Goal: Task Accomplishment & Management: Complete application form

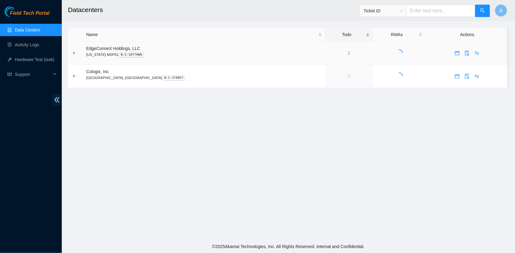
click at [348, 52] on link "2" at bounding box center [349, 53] width 2 height 5
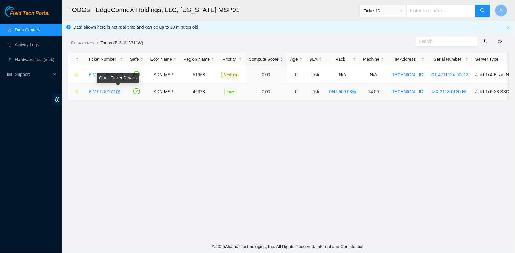
click at [120, 93] on icon "button" at bounding box center [117, 92] width 4 height 4
click at [123, 76] on button "button" at bounding box center [120, 75] width 5 height 10
click at [37, 62] on link "Hardware Test (isok)" at bounding box center [35, 59] width 40 height 5
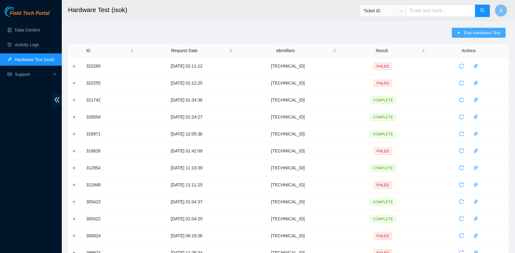
click at [458, 37] on button "Run Hardware Test" at bounding box center [479, 33] width 54 height 10
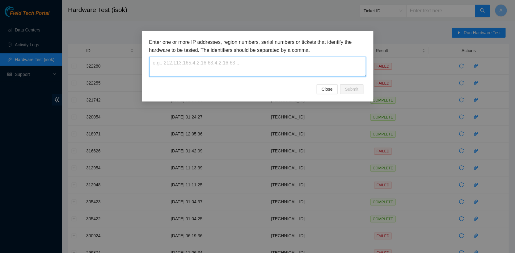
click at [244, 65] on textarea at bounding box center [257, 67] width 217 height 20
paste textarea "DH1.500.01"
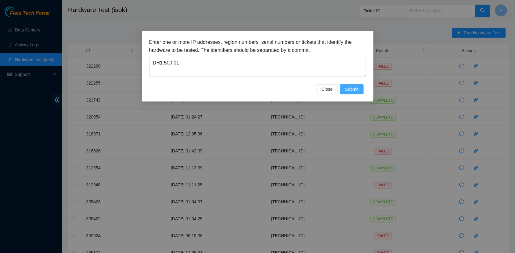
click at [345, 87] on span "Submit" at bounding box center [352, 89] width 14 height 7
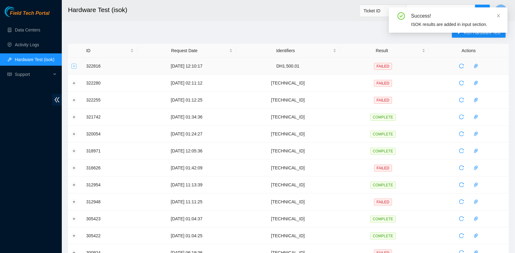
click at [72, 64] on button "Expand row" at bounding box center [74, 66] width 5 height 5
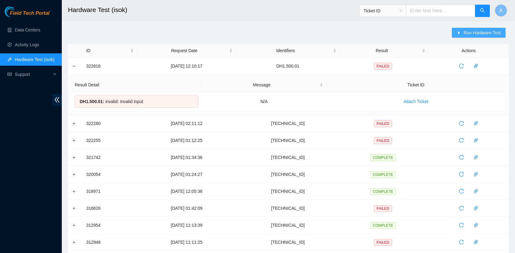
click at [480, 31] on span "Run Hardware Test" at bounding box center [481, 32] width 37 height 7
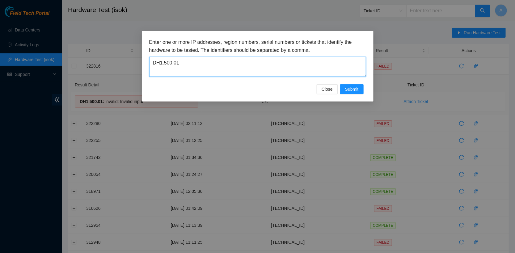
click at [303, 62] on textarea "DH1.500.01" at bounding box center [257, 67] width 217 height 20
paste textarea "[TECHNICAL_ID]"
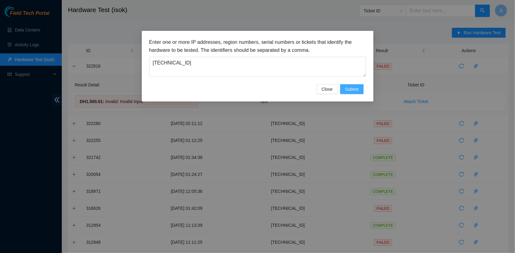
click at [354, 92] on button "Submit" at bounding box center [351, 89] width 23 height 10
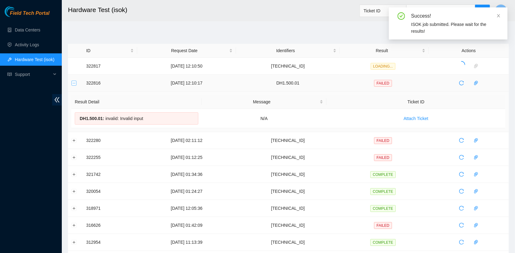
click at [73, 83] on button "Collapse row" at bounding box center [74, 83] width 5 height 5
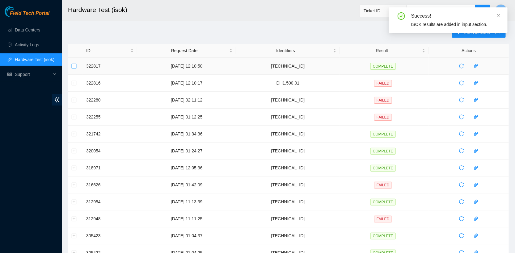
click at [73, 66] on button "Expand row" at bounding box center [74, 66] width 5 height 5
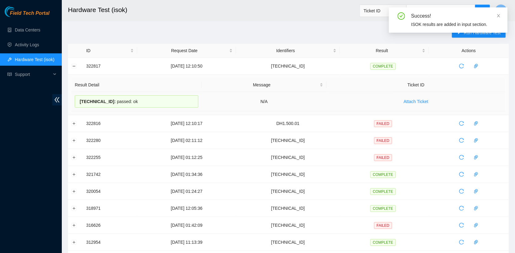
click at [111, 99] on span "23.195.80.73 :" at bounding box center [98, 101] width 36 height 5
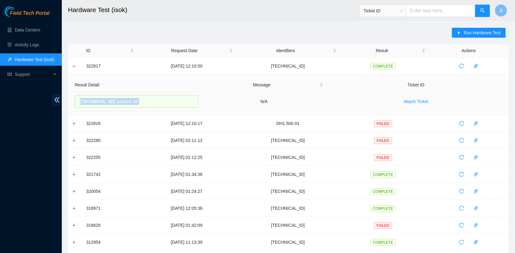
copy div "23.195.80.73 : passed: ok"
click at [462, 34] on button "Run Hardware Test" at bounding box center [479, 33] width 54 height 10
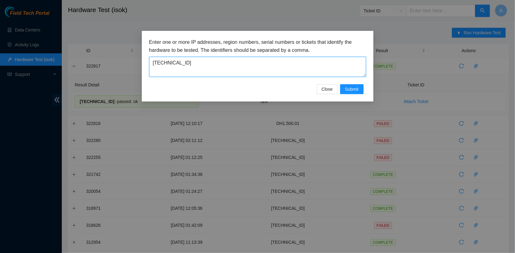
click at [210, 74] on textarea "23.195.80.73" at bounding box center [257, 67] width 217 height 20
paste textarea "23.50.123.28"
type textarea "23.50.123.28"
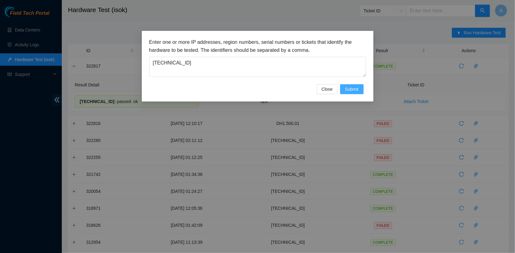
click at [346, 91] on span "Submit" at bounding box center [352, 89] width 14 height 7
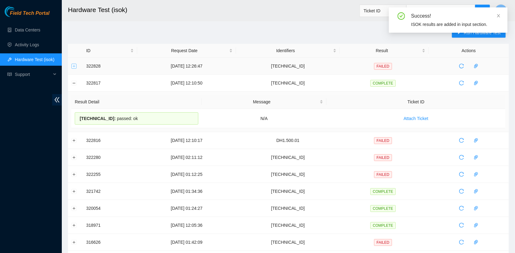
click at [73, 66] on button "Expand row" at bounding box center [74, 66] width 5 height 5
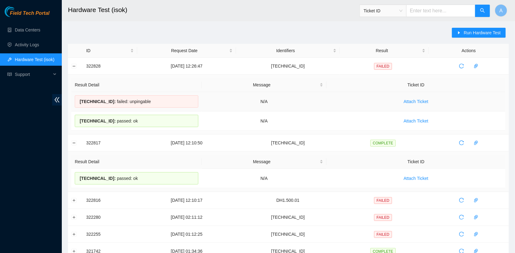
drag, startPoint x: 139, startPoint y: 120, endPoint x: 77, endPoint y: 98, distance: 65.3
click at [77, 98] on tbody "23.50.123.28 : failed: unpingable N/A Attach Ticket 23.50.123.29 : passed: ok N…" at bounding box center [288, 111] width 434 height 39
copy tbody "23.50.123.28 : failed: unpingable N/A Attach Ticket 23.50.123.29 : passed: ok"
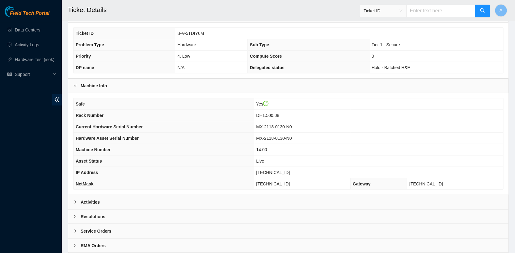
scroll to position [158, 0]
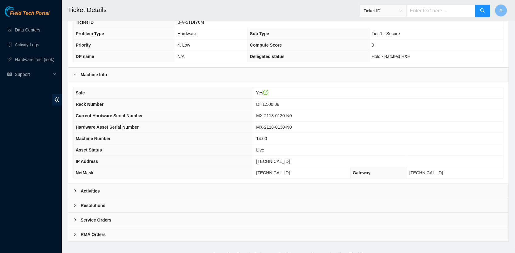
click at [98, 189] on b "Activities" at bounding box center [90, 191] width 19 height 7
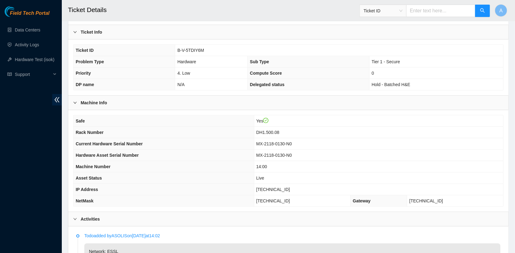
scroll to position [142, 0]
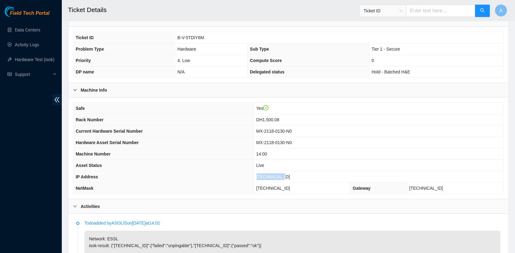
drag, startPoint x: 299, startPoint y: 173, endPoint x: 262, endPoint y: 173, distance: 38.0
click at [262, 173] on tr "IP Address 23.50.123.28" at bounding box center [287, 176] width 429 height 11
copy tr "23.50.123.28"
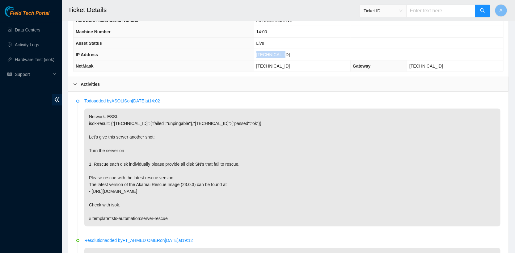
scroll to position [267, 0]
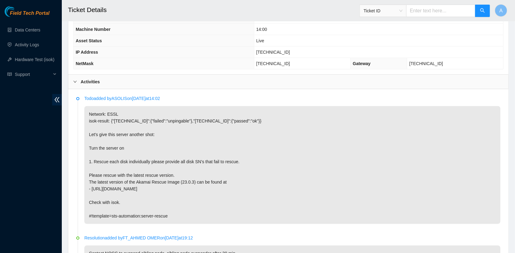
click at [100, 82] on div "Activities" at bounding box center [288, 82] width 440 height 14
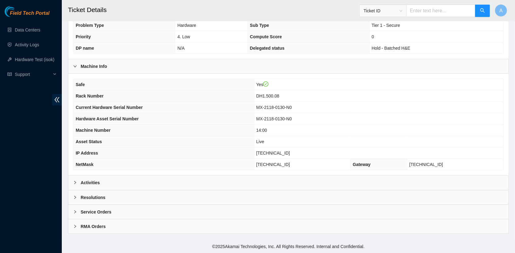
scroll to position [162, 0]
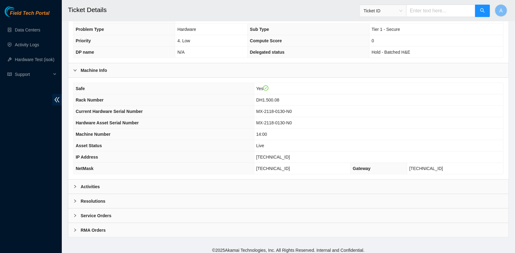
click at [108, 199] on div "Resolutions" at bounding box center [288, 201] width 440 height 14
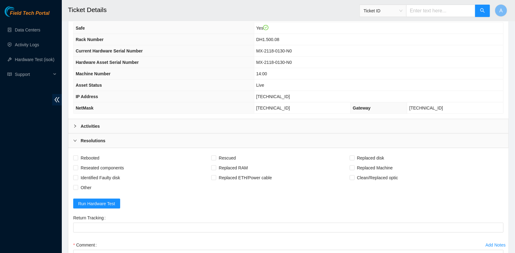
scroll to position [320, 0]
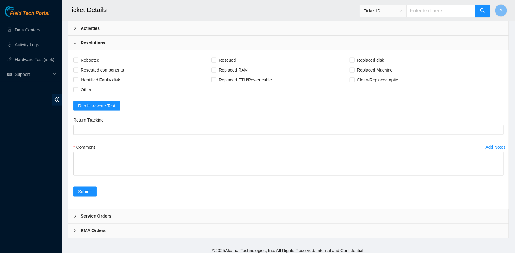
click at [504, 169] on div "Add Notes Comment" at bounding box center [288, 164] width 435 height 44
drag, startPoint x: 501, startPoint y: 169, endPoint x: 500, endPoint y: 212, distance: 42.9
click at [500, 176] on textarea "Comment" at bounding box center [288, 163] width 430 height 23
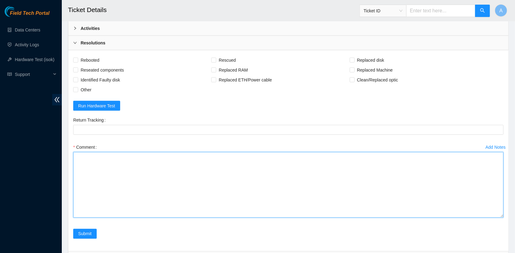
click at [406, 209] on textarea "Comment" at bounding box center [288, 185] width 430 height 66
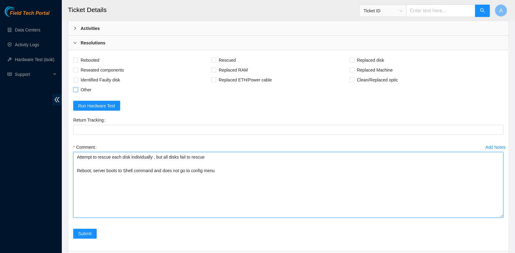
type textarea "Attempt to rescue each disk individually , but all disks fail to rescue Reboot,…"
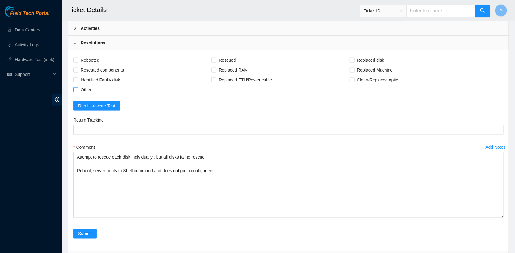
click at [80, 87] on span "Other" at bounding box center [86, 90] width 16 height 10
click at [77, 87] on input "Other" at bounding box center [75, 89] width 4 height 4
checkbox input "true"
click at [86, 67] on span "Reseated components" at bounding box center [102, 70] width 48 height 10
click at [77, 68] on input "Reseated components" at bounding box center [75, 70] width 4 height 4
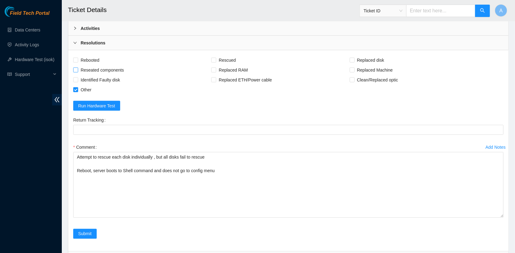
checkbox input "true"
click at [93, 57] on span "Rebooted" at bounding box center [90, 60] width 24 height 10
click at [77, 58] on input "Rebooted" at bounding box center [75, 60] width 4 height 4
checkbox input "true"
click at [224, 57] on span "Rescued" at bounding box center [227, 60] width 22 height 10
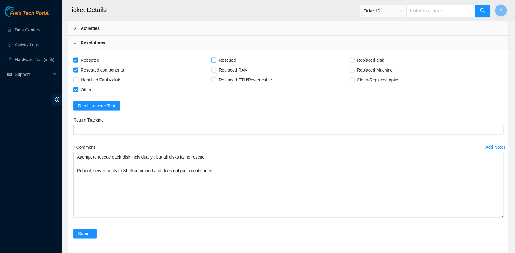
click at [215, 58] on input "Rescued" at bounding box center [213, 60] width 4 height 4
checkbox input "true"
click at [102, 78] on span "Identified Faulty disk" at bounding box center [100, 80] width 44 height 10
click at [77, 78] on input "Identified Faulty disk" at bounding box center [75, 79] width 4 height 4
checkbox input "true"
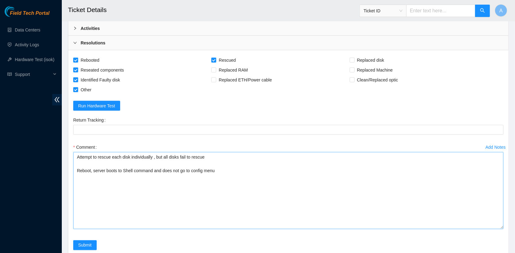
drag, startPoint x: 501, startPoint y: 211, endPoint x: 501, endPoint y: 225, distance: 13.3
click at [501, 225] on textarea "Attempt to rescue each disk individually , but all disks fail to rescue Reboot,…" at bounding box center [288, 190] width 430 height 77
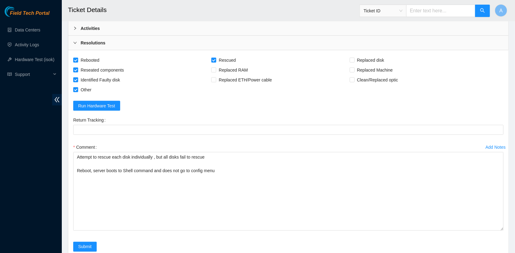
click at [97, 28] on div "Activities" at bounding box center [288, 28] width 440 height 14
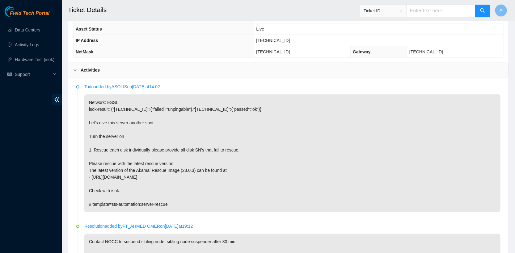
scroll to position [266, 0]
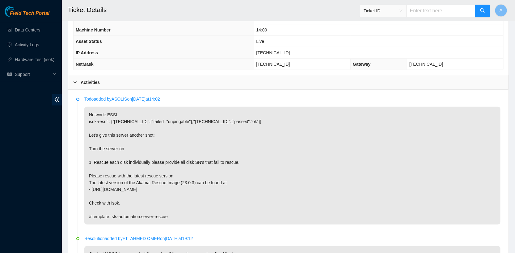
click at [91, 79] on b "Activities" at bounding box center [90, 82] width 19 height 7
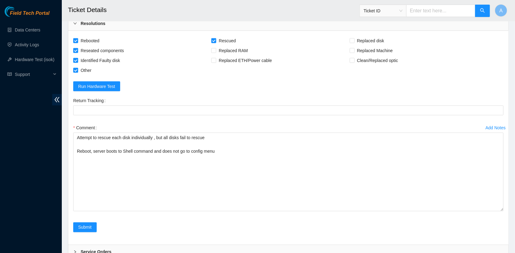
scroll to position [355, 0]
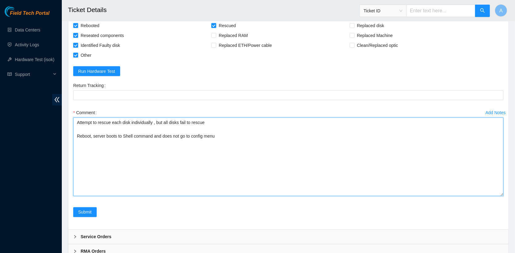
click at [151, 162] on textarea "Attempt to rescue each disk individually , but all disks fail to rescue Reboot,…" at bounding box center [288, 157] width 430 height 79
paste textarea "23.50.123.28 : failed: unpingable N/A 23.50.123.29 : passed: ok"
drag, startPoint x: 92, startPoint y: 160, endPoint x: 65, endPoint y: 160, distance: 26.9
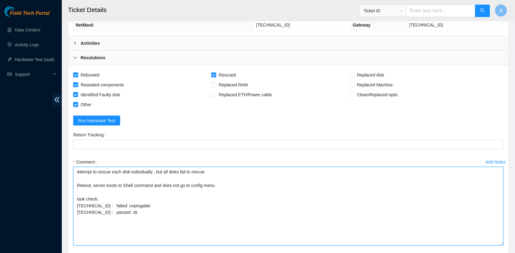
scroll to position [341, 0]
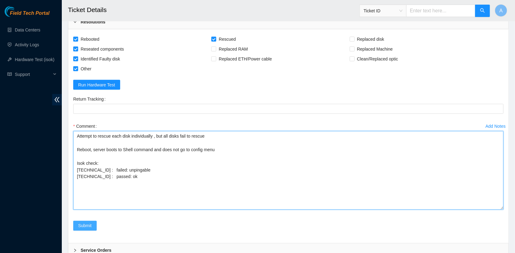
type textarea "Attempt to rescue each disk individually , but all disks fail to rescue Reboot,…"
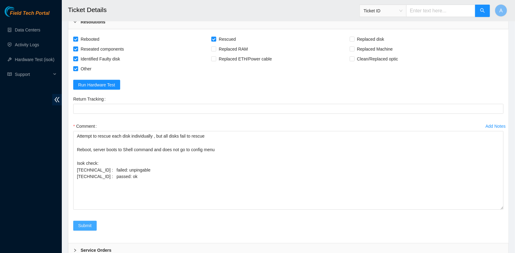
click at [83, 223] on span "Submit" at bounding box center [85, 226] width 14 height 7
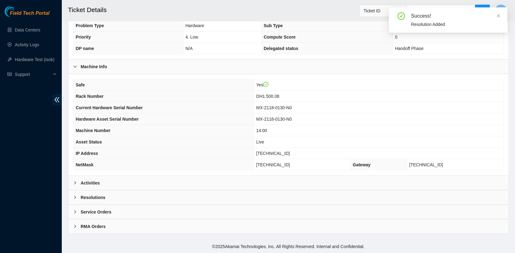
scroll to position [162, 0]
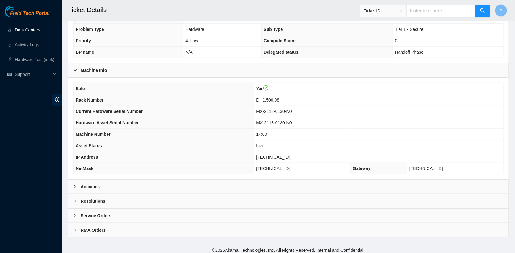
click at [33, 27] on link "Data Centers" at bounding box center [27, 29] width 25 height 5
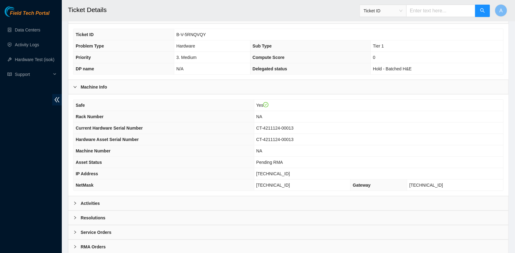
scroll to position [162, 0]
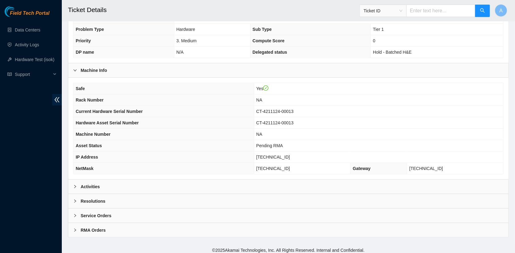
click at [101, 186] on div "Activities" at bounding box center [288, 187] width 440 height 14
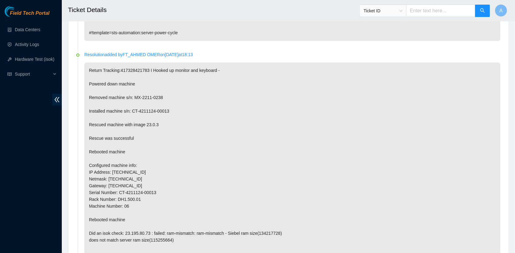
scroll to position [501, 0]
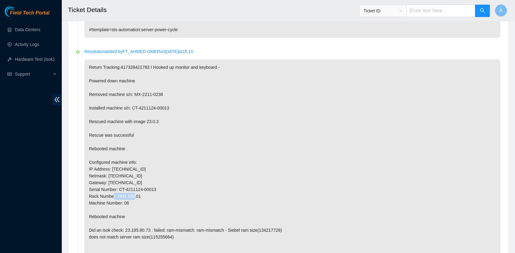
drag, startPoint x: 119, startPoint y: 193, endPoint x: 159, endPoint y: 195, distance: 40.8
click at [159, 195] on p "Return Tracking:417328421783 I Hooked up monitor and keyboard - Powered down ma…" at bounding box center [292, 163] width 416 height 206
copy p "DH1.500.01"
click at [140, 178] on p "Return Tracking:417328421783 I Hooked up monitor and keyboard - Powered down ma…" at bounding box center [292, 163] width 416 height 206
drag, startPoint x: 113, startPoint y: 167, endPoint x: 168, endPoint y: 165, distance: 54.4
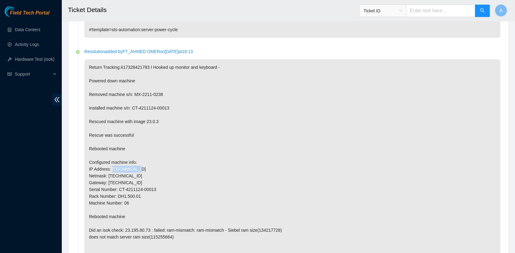
click at [168, 165] on p "Return Tracking:417328421783 I Hooked up monitor and keyboard - Powered down ma…" at bounding box center [292, 163] width 416 height 206
copy p "[TECHNICAL_ID]"
click at [193, 140] on p "Return Tracking:417328421783 I Hooked up monitor and keyboard - Powered down ma…" at bounding box center [292, 163] width 416 height 206
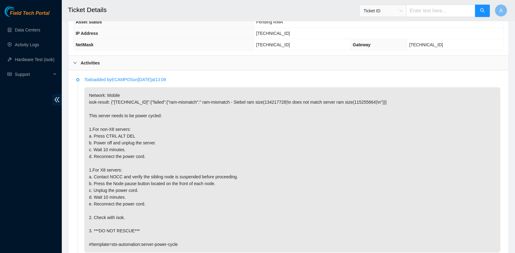
scroll to position [289, 0]
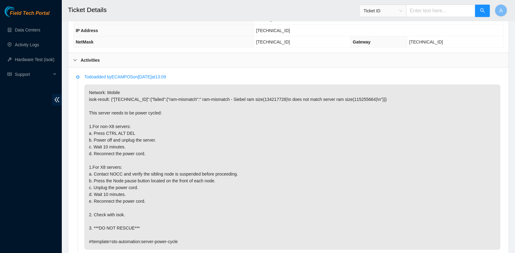
click at [90, 57] on b "Activities" at bounding box center [90, 60] width 19 height 7
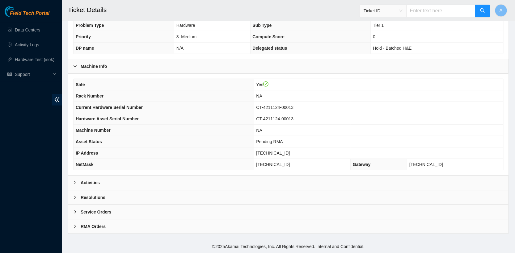
scroll to position [162, 0]
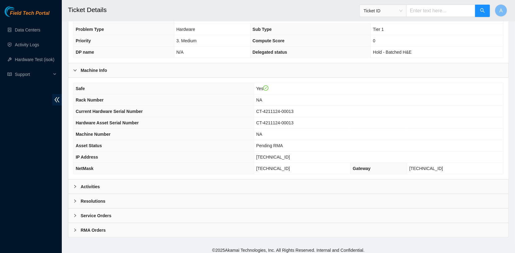
click at [97, 194] on div "Resolutions" at bounding box center [288, 201] width 440 height 14
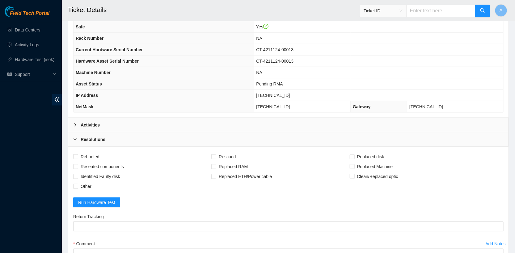
scroll to position [259, 0]
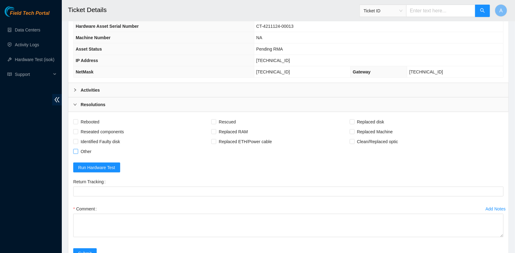
click at [79, 149] on span "Other" at bounding box center [86, 152] width 16 height 10
click at [77, 149] on input "Other" at bounding box center [75, 151] width 4 height 4
checkbox input "true"
click at [78, 119] on span "Rebooted" at bounding box center [90, 122] width 24 height 10
click at [77, 119] on input "Rebooted" at bounding box center [75, 121] width 4 height 4
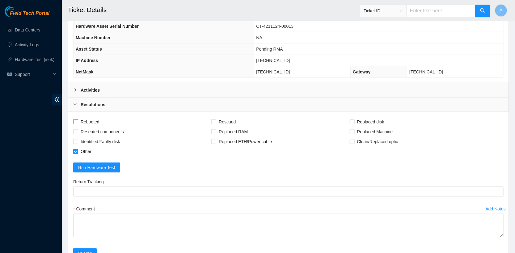
checkbox input "true"
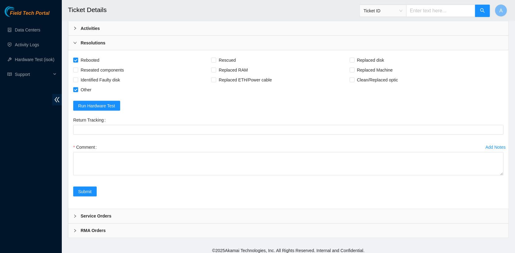
click at [504, 169] on div "Add Notes Comment" at bounding box center [288, 164] width 435 height 44
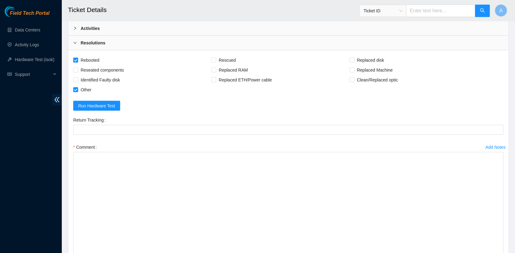
drag, startPoint x: 501, startPoint y: 170, endPoint x: 500, endPoint y: 271, distance: 101.6
click at [95, 68] on span "Reseated components" at bounding box center [102, 70] width 48 height 10
click at [77, 68] on input "Reseated components" at bounding box center [75, 70] width 4 height 4
checkbox input "true"
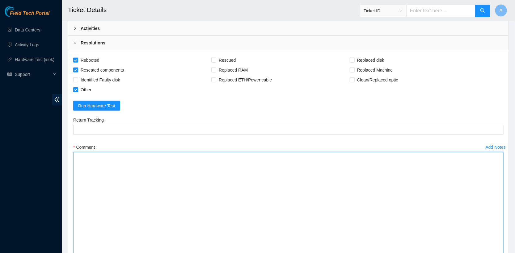
click at [110, 165] on textarea "Comment" at bounding box center [288, 214] width 430 height 125
paste textarea "23.195.80.73 : passed: ok"
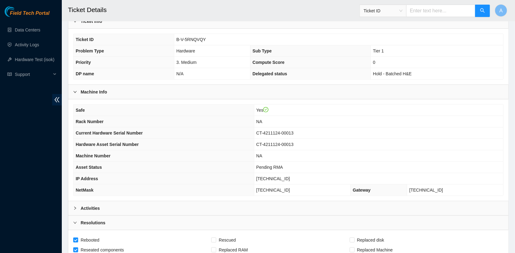
scroll to position [144, 0]
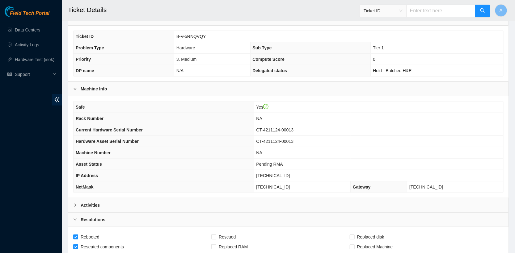
type textarea "Powercycle server for 10 min and reseat all disks Reboot Isok check: 23.195.80.…"
click at [129, 202] on div "Activities" at bounding box center [288, 205] width 440 height 14
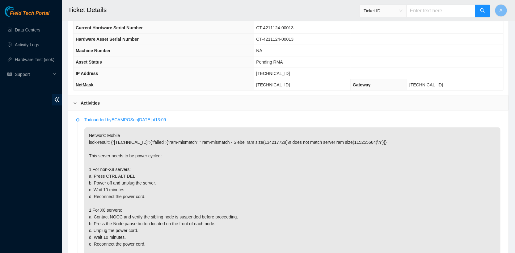
scroll to position [215, 0]
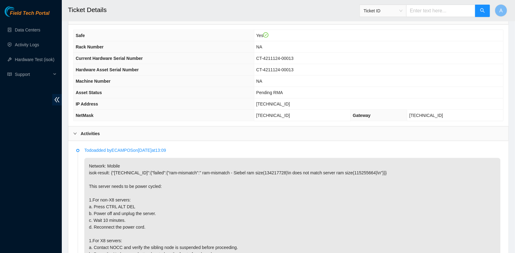
click at [102, 135] on div "Activities" at bounding box center [288, 134] width 440 height 14
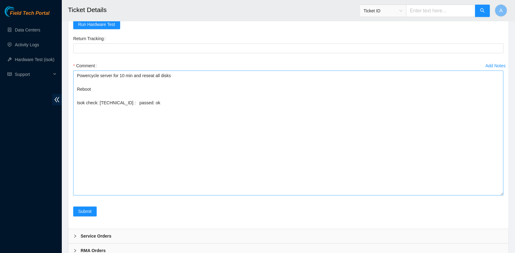
scroll to position [403, 0]
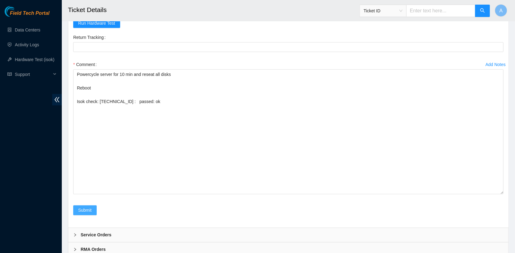
click at [84, 207] on span "Submit" at bounding box center [85, 210] width 14 height 7
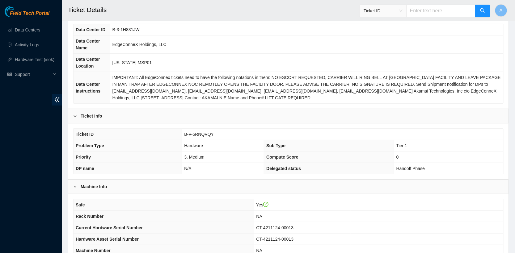
scroll to position [38, 0]
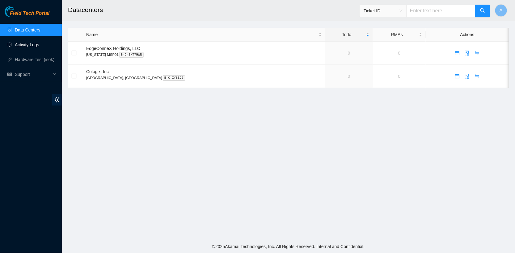
click at [31, 43] on link "Activity Logs" at bounding box center [27, 44] width 24 height 5
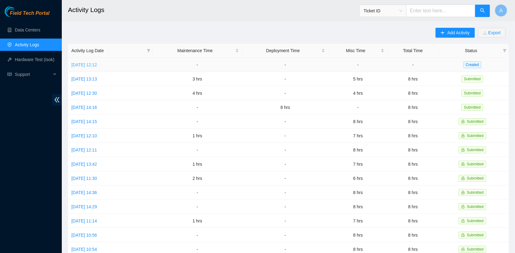
click at [97, 62] on link "Thu, 14 Aug 2025 12:12" at bounding box center [84, 64] width 26 height 5
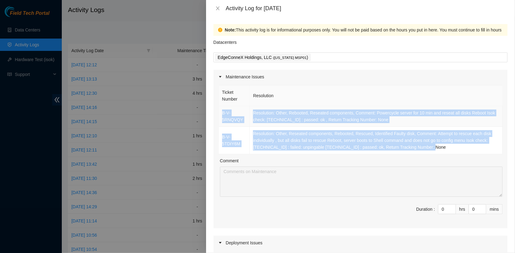
drag, startPoint x: 463, startPoint y: 146, endPoint x: 222, endPoint y: 112, distance: 243.8
click at [222, 112] on tbody "B-V-5RNQVQY Resolution: Other, Rebooted, Reseated components, Comment: Powercyc…" at bounding box center [361, 130] width 284 height 48
copy tbody "B-V-5RNQVQY Resolution: Other, Rebooted, Reseated components, Comment: Powercyc…"
click at [217, 8] on icon "close" at bounding box center [217, 8] width 5 height 5
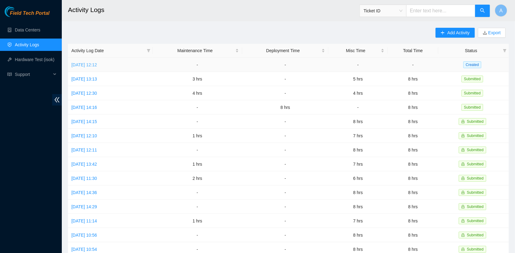
click at [97, 65] on link "Thu, 14 Aug 2025 12:12" at bounding box center [84, 64] width 26 height 5
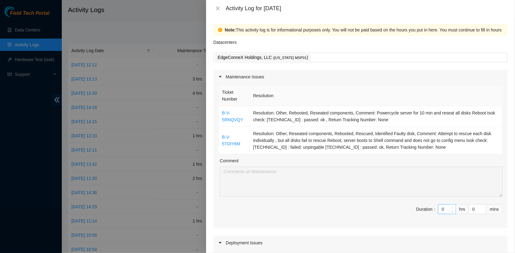
type input "1"
click at [452, 207] on icon "up" at bounding box center [452, 208] width 2 height 2
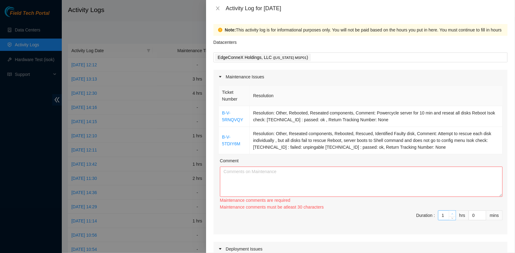
click at [452, 206] on div "Maintenance comments must be atleast 30 characters" at bounding box center [361, 207] width 282 height 7
type input "0"
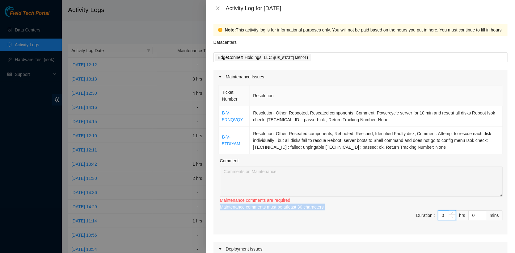
click at [450, 216] on span "down" at bounding box center [452, 218] width 4 height 4
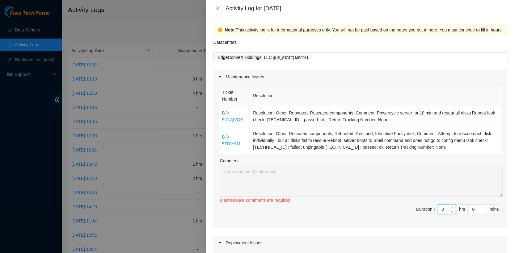
type input "1"
click at [451, 207] on icon "up" at bounding box center [452, 208] width 2 height 2
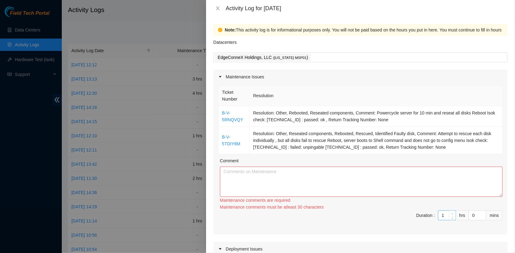
click at [451, 207] on div "Maintenance comments must be atleast 30 characters" at bounding box center [361, 207] width 282 height 7
type input "2"
click at [451, 213] on icon "up" at bounding box center [452, 214] width 2 height 2
type input "3"
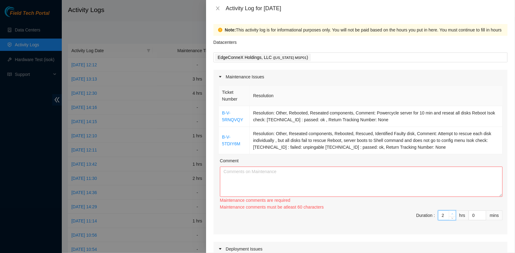
type input "3"
click at [451, 213] on icon "up" at bounding box center [452, 214] width 2 height 2
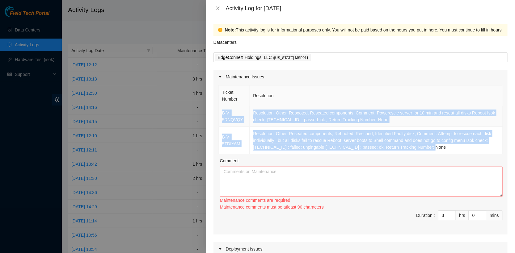
drag, startPoint x: 456, startPoint y: 147, endPoint x: 222, endPoint y: 112, distance: 236.6
click at [222, 112] on tbody "B-V-5RNQVQY Resolution: Other, Rebooted, Reseated components, Comment: Powercyc…" at bounding box center [361, 130] width 284 height 48
copy tbody "B-V-5RNQVQY Resolution: Other, Rebooted, Reseated components, Comment: Powercyc…"
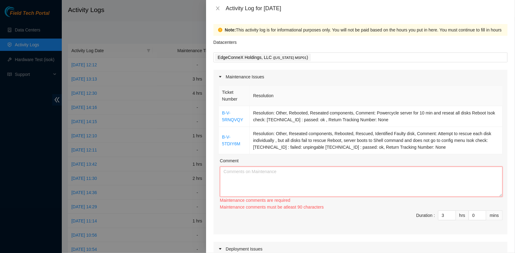
click at [257, 184] on textarea "Comment" at bounding box center [361, 182] width 282 height 30
paste textarea "B-V-5RNQVQY Resolution: Other, Rebooted, Reseated components, Comment: Powercyc…"
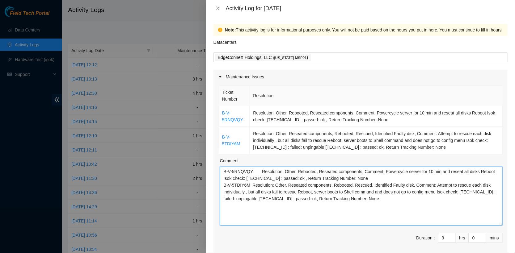
drag, startPoint x: 500, startPoint y: 193, endPoint x: 498, endPoint y: 224, distance: 30.9
click at [498, 224] on textarea "B-V-5RNQVQY Resolution: Other, Rebooted, Reseated components, Comment: Powercyc…" at bounding box center [361, 196] width 282 height 59
click at [404, 179] on textarea "B-V-5RNQVQY Resolution: Other, Rebooted, Reseated components, Comment: Powercyc…" at bounding box center [361, 197] width 282 height 61
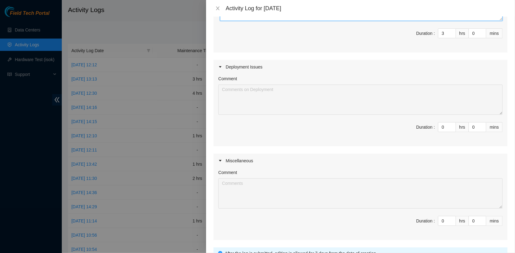
scroll to position [212, 0]
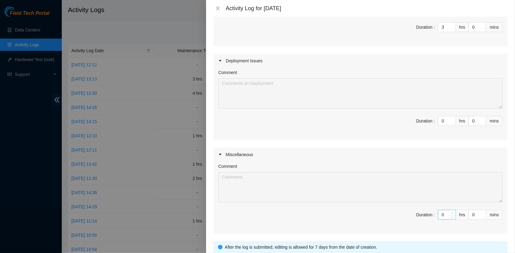
type textarea "B-V-5RNQVQY Resolution: Other, Rebooted, Reseated components, Comment: Powercyc…"
type input "1"
type input "4"
click at [452, 212] on icon "up" at bounding box center [452, 213] width 2 height 2
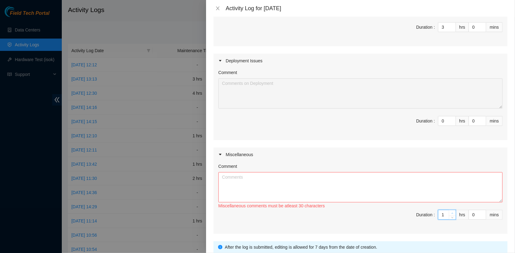
type input "2"
type input "5"
click at [452, 212] on icon "up" at bounding box center [452, 213] width 2 height 2
type input "3"
type input "6"
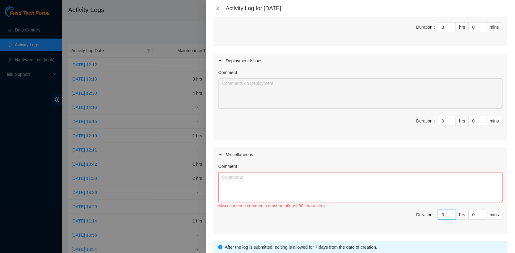
click at [452, 212] on icon "up" at bounding box center [452, 213] width 2 height 2
type input "4"
type input "7"
click at [452, 212] on icon "up" at bounding box center [452, 213] width 2 height 2
type input "5"
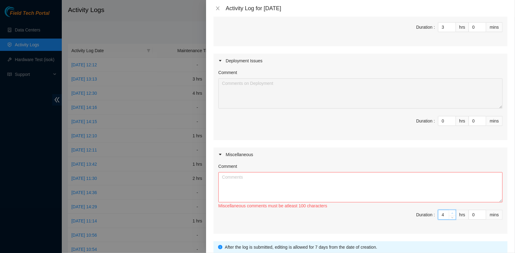
type input "8"
click at [452, 212] on icon "up" at bounding box center [452, 213] width 2 height 2
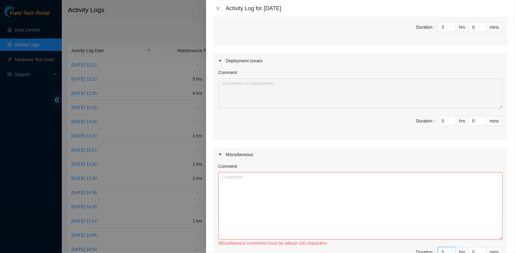
drag, startPoint x: 500, startPoint y: 199, endPoint x: 501, endPoint y: 241, distance: 42.3
click at [501, 240] on textarea "Comment" at bounding box center [360, 206] width 284 height 68
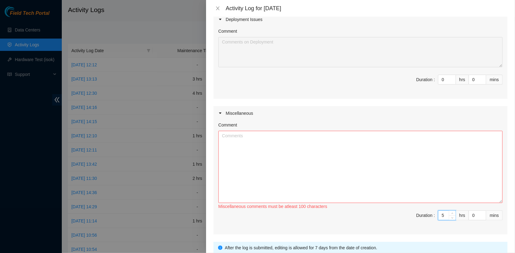
scroll to position [258, 0]
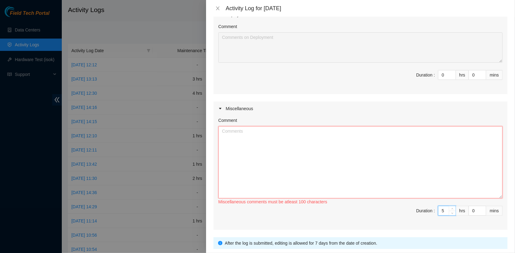
click at [242, 144] on textarea "Comment" at bounding box center [360, 162] width 284 height 72
paste textarea "Trace old cable connections in [GEOGRAPHIC_DATA] 800.03 and remove them from ca…"
click at [245, 131] on textarea "Trace old cable connections in [GEOGRAPHIC_DATA] 800.03 and remove them from ca…" at bounding box center [360, 162] width 284 height 72
drag, startPoint x: 292, startPoint y: 130, endPoint x: 309, endPoint y: 130, distance: 17.3
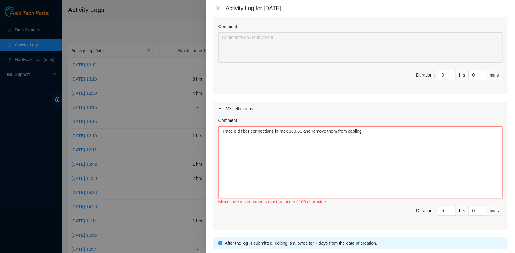
click at [309, 130] on textarea "Trace old fiber connections in rack 800.03 and remove them from cabling" at bounding box center [360, 162] width 284 height 72
click at [280, 130] on textarea "Trace old fiber connections inborders rack and remove them from cabling" at bounding box center [360, 162] width 284 height 72
click at [396, 135] on textarea "Trace old fiber connections in borders rack and remove them from cabling" at bounding box center [360, 162] width 284 height 72
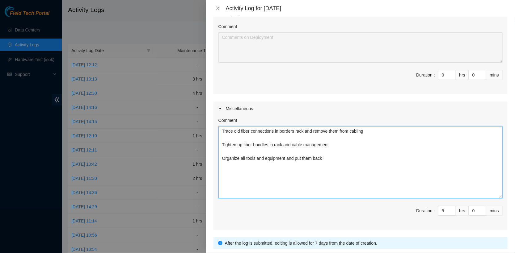
click at [374, 144] on textarea "Trace old fiber connections in borders rack and remove them from cabling Tighte…" at bounding box center [360, 162] width 284 height 72
click at [222, 158] on textarea "Trace old fiber connections in borders rack and remove them from cabling Tighte…" at bounding box center [360, 162] width 284 height 72
click at [344, 175] on textarea "Trace old fiber connections in borders rack and remove them from cabling Tighte…" at bounding box center [360, 162] width 284 height 72
type textarea "Trace old fiber connections in borders rack and remove them from cabling Tighte…"
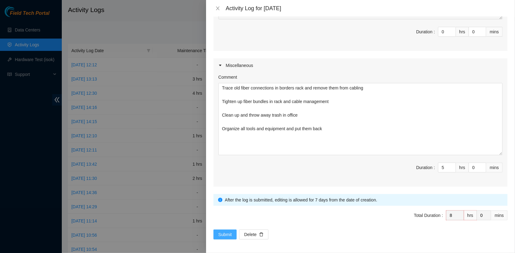
click at [224, 237] on button "Submit" at bounding box center [224, 235] width 23 height 10
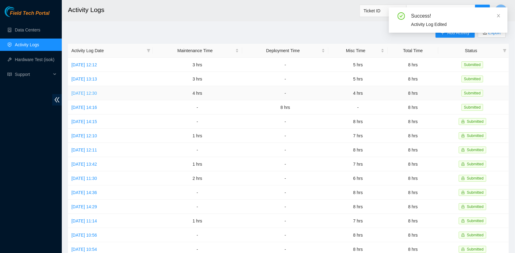
click at [97, 91] on link "[DATE] 12:30" at bounding box center [84, 93] width 26 height 5
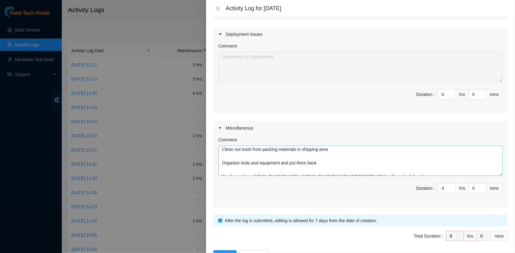
scroll to position [48, 0]
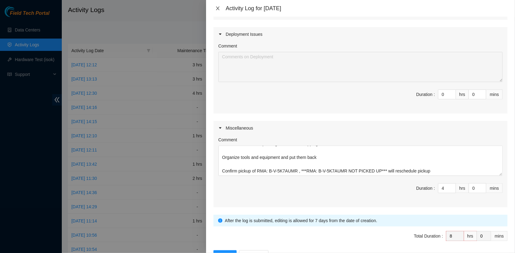
click at [217, 7] on icon "close" at bounding box center [217, 8] width 5 height 5
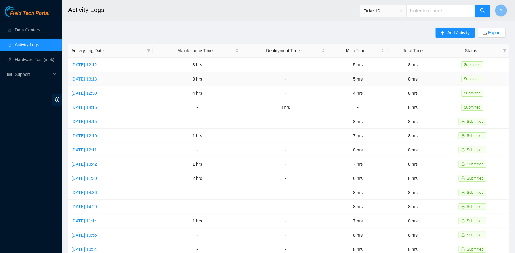
click at [92, 79] on link "[DATE] 13:13" at bounding box center [84, 79] width 26 height 5
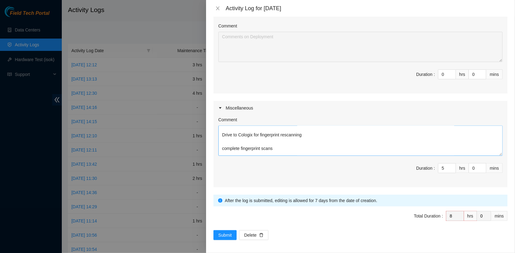
scroll to position [61, 0]
click at [217, 10] on icon "close" at bounding box center [217, 8] width 5 height 5
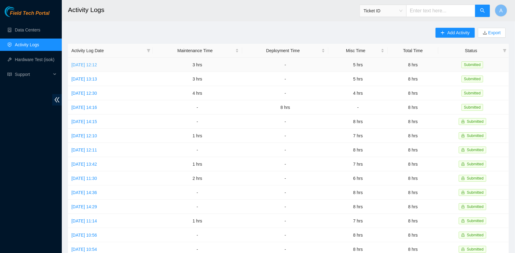
click at [97, 64] on link "[DATE] 12:12" at bounding box center [84, 64] width 26 height 5
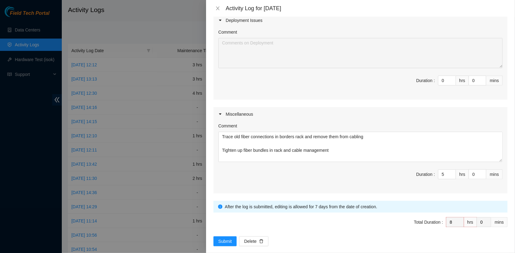
scroll to position [229, 0]
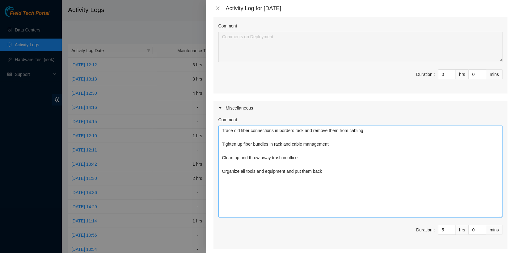
drag, startPoint x: 500, startPoint y: 150, endPoint x: 500, endPoint y: 212, distance: 61.7
click at [500, 212] on textarea "Trace old fiber connections in borders rack and remove them from cabling Tighte…" at bounding box center [360, 172] width 284 height 92
click at [225, 152] on textarea "Trace old fiber connections in borders rack and remove them from cabling Tighte…" at bounding box center [360, 172] width 284 height 92
click at [308, 170] on textarea "Trace old fiber connections in borders rack and remove them from cabling Tighte…" at bounding box center [360, 172] width 284 height 92
click at [355, 157] on textarea "Trace old fiber connections in borders rack and remove them from cabling Tighte…" at bounding box center [360, 172] width 284 height 92
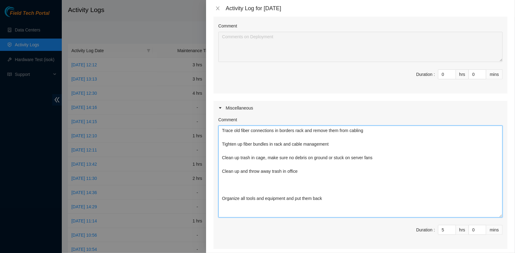
click at [228, 186] on textarea "Trace old fiber connections in borders rack and remove them from cabling Tighte…" at bounding box center [360, 172] width 284 height 92
click at [334, 141] on textarea "Trace old fiber connections in borders rack and remove them from cabling Tighte…" at bounding box center [360, 172] width 284 height 92
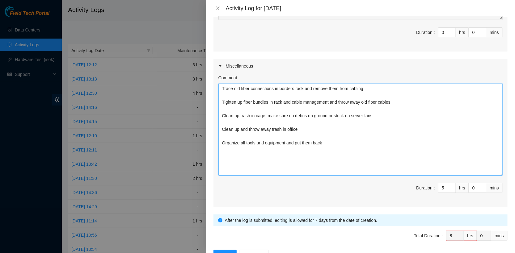
scroll to position [291, 0]
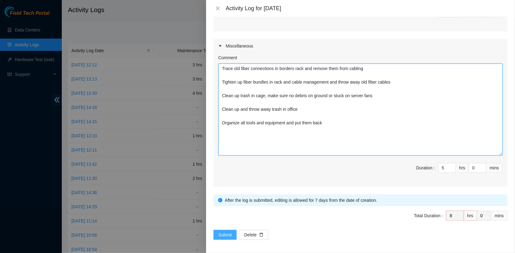
type textarea "Trace old fiber connections in borders rack and remove them from cabling Tighte…"
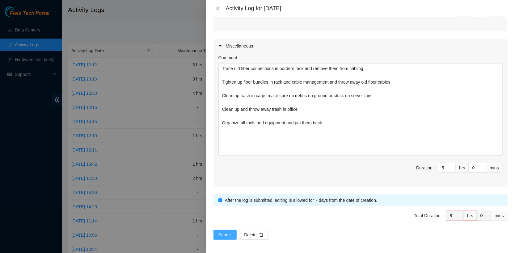
click at [228, 236] on span "Submit" at bounding box center [225, 235] width 14 height 7
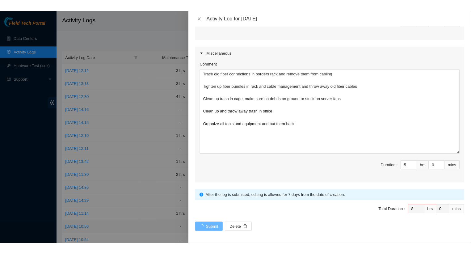
scroll to position [0, 0]
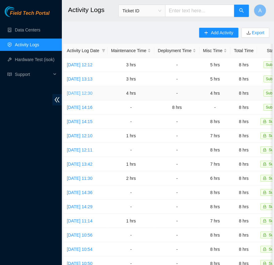
drag, startPoint x: 245, startPoint y: 94, endPoint x: 111, endPoint y: 93, distance: 134.0
click at [111, 93] on tr "Tue, 12 Aug 2025 12:30 4 hrs - 4 hrs 8 hrs Submitted" at bounding box center [178, 93] width 230 height 14
click at [199, 90] on td "-" at bounding box center [176, 93] width 45 height 14
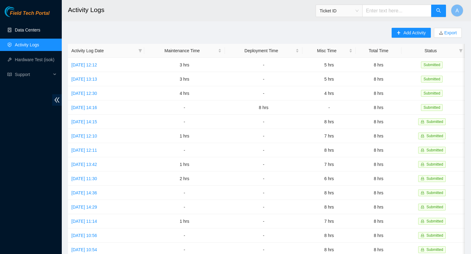
click at [18, 29] on link "Data Centers" at bounding box center [27, 29] width 25 height 5
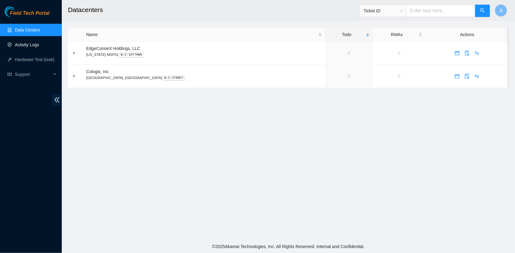
click at [32, 43] on link "Activity Logs" at bounding box center [27, 44] width 24 height 5
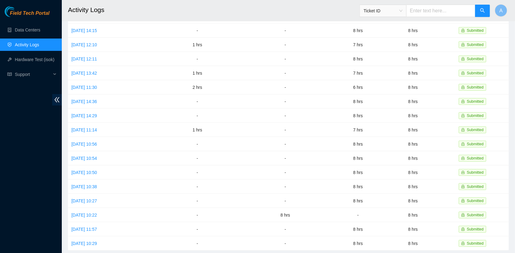
scroll to position [122, 0]
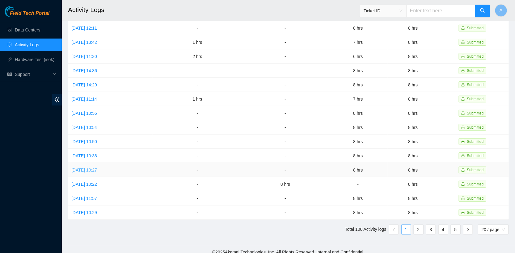
click at [97, 168] on link "[DATE] 10:27" at bounding box center [84, 170] width 26 height 5
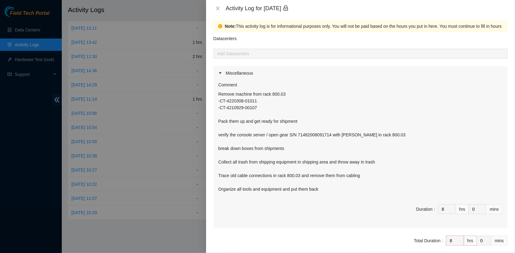
scroll to position [5, 0]
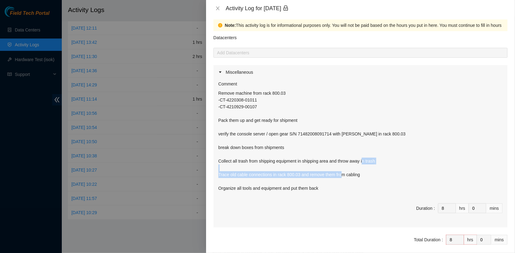
drag, startPoint x: 368, startPoint y: 175, endPoint x: 217, endPoint y: 178, distance: 151.0
click at [217, 178] on div "Comment Remove machine from rack 800.03 -CT-4220308-01011 -CT-4210929-00107 Pac…" at bounding box center [360, 153] width 294 height 148
copy p "Trace old cable connections in [GEOGRAPHIC_DATA] 800.03 and remove them from ca…"
